Goal: Go to known website: Access a specific website the user already knows

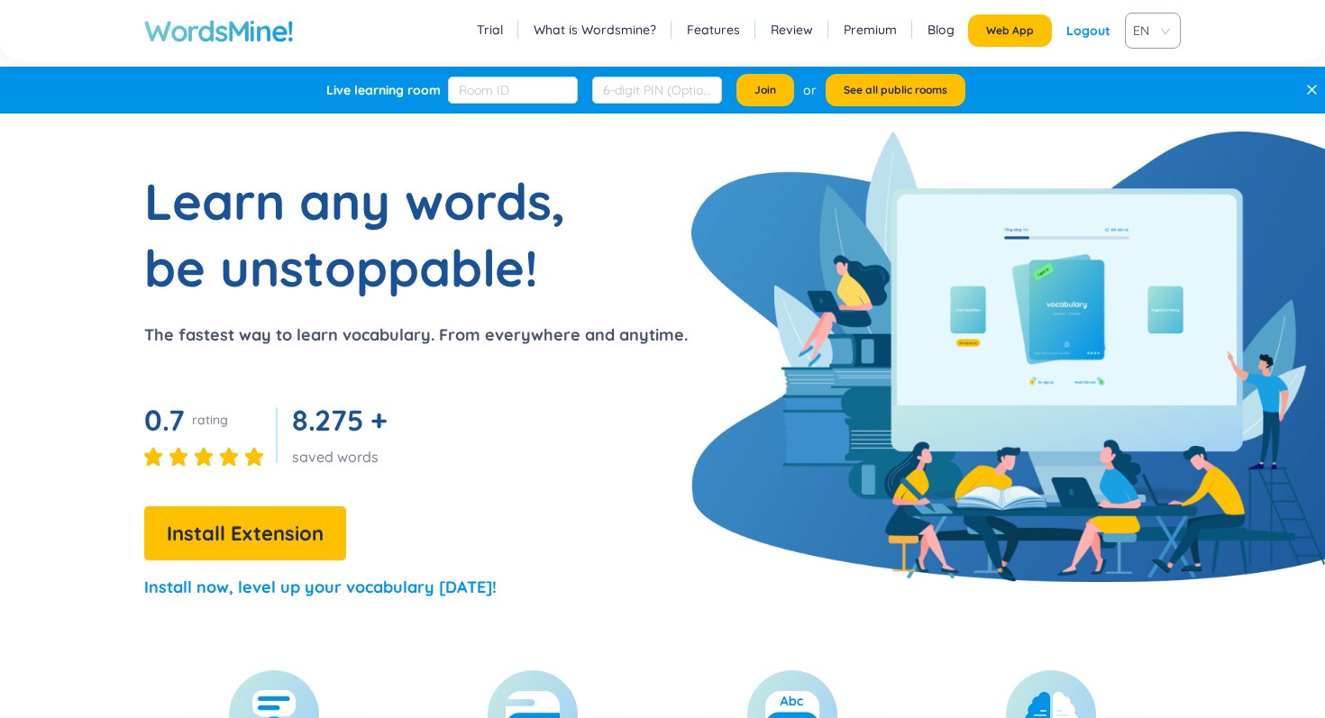
click at [584, 224] on h1 "Learn any words, be unstoppable!" at bounding box center [369, 234] width 451 height 133
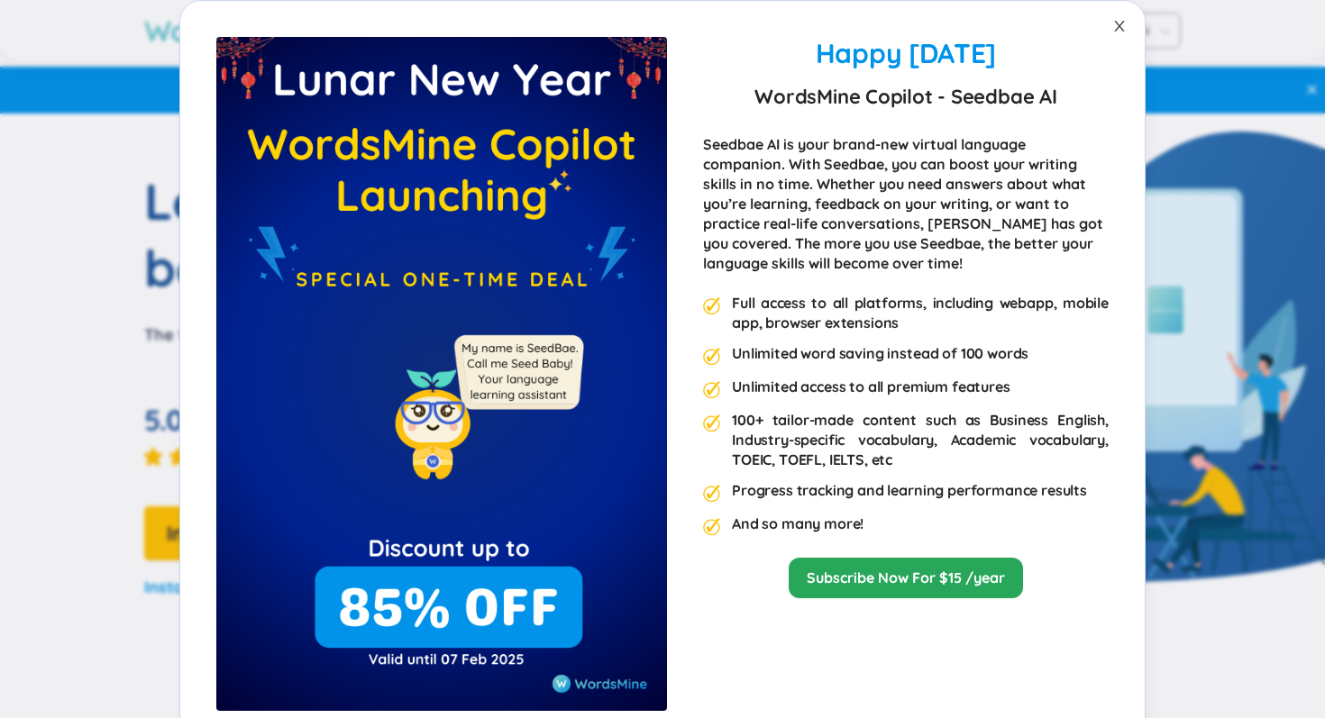
click at [1126, 24] on span "Close" at bounding box center [1119, 26] width 50 height 50
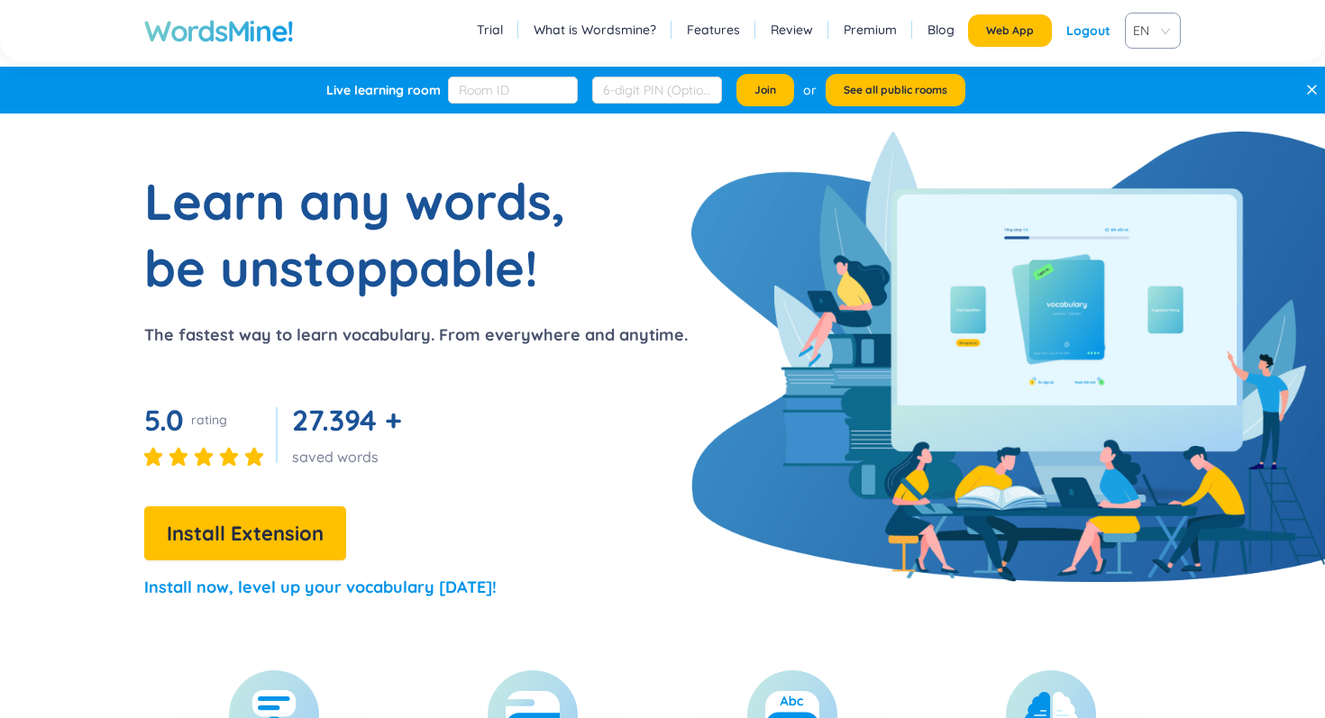
click at [185, 29] on h1 "WordsMine!" at bounding box center [219, 31] width 150 height 36
click at [215, 29] on h1 "WordsMine!" at bounding box center [219, 31] width 150 height 36
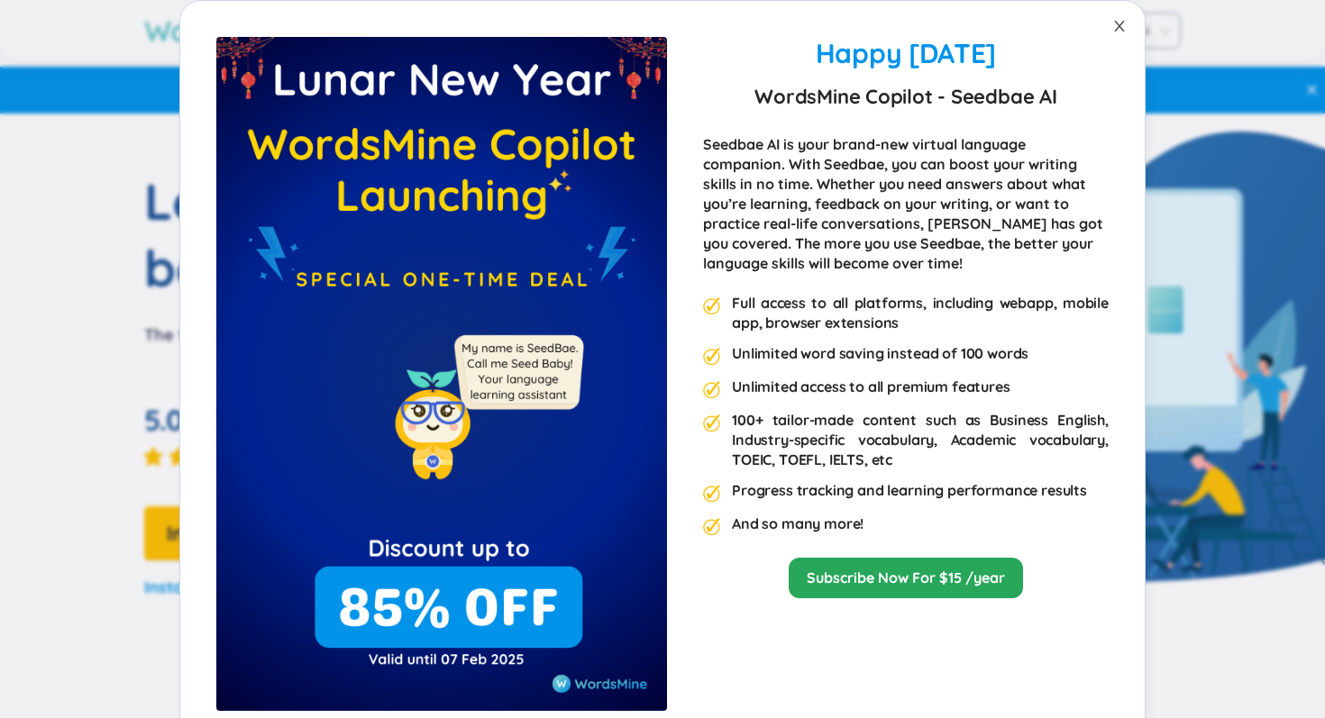
click at [1126, 26] on icon "close" at bounding box center [1119, 26] width 14 height 14
click at [1123, 32] on icon "close" at bounding box center [1119, 26] width 14 height 14
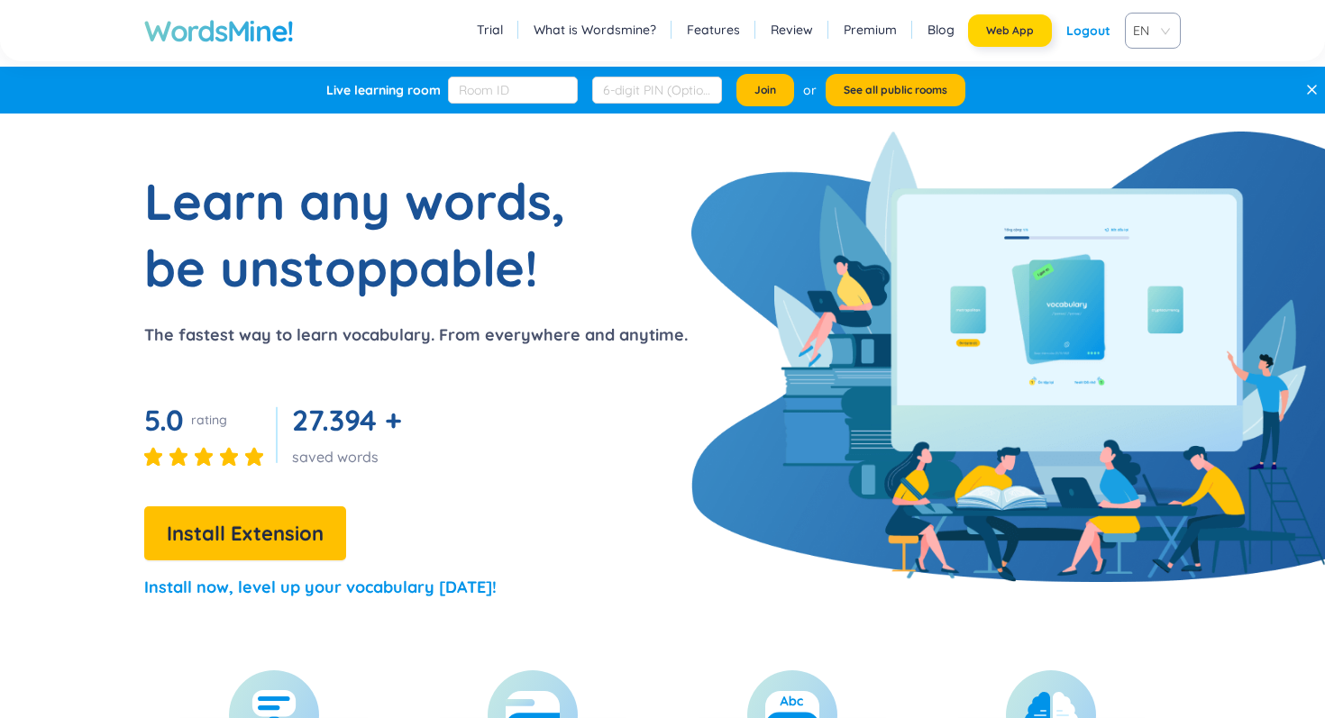
click at [1025, 26] on span "Web App" at bounding box center [1010, 30] width 48 height 14
